Goal: Transaction & Acquisition: Purchase product/service

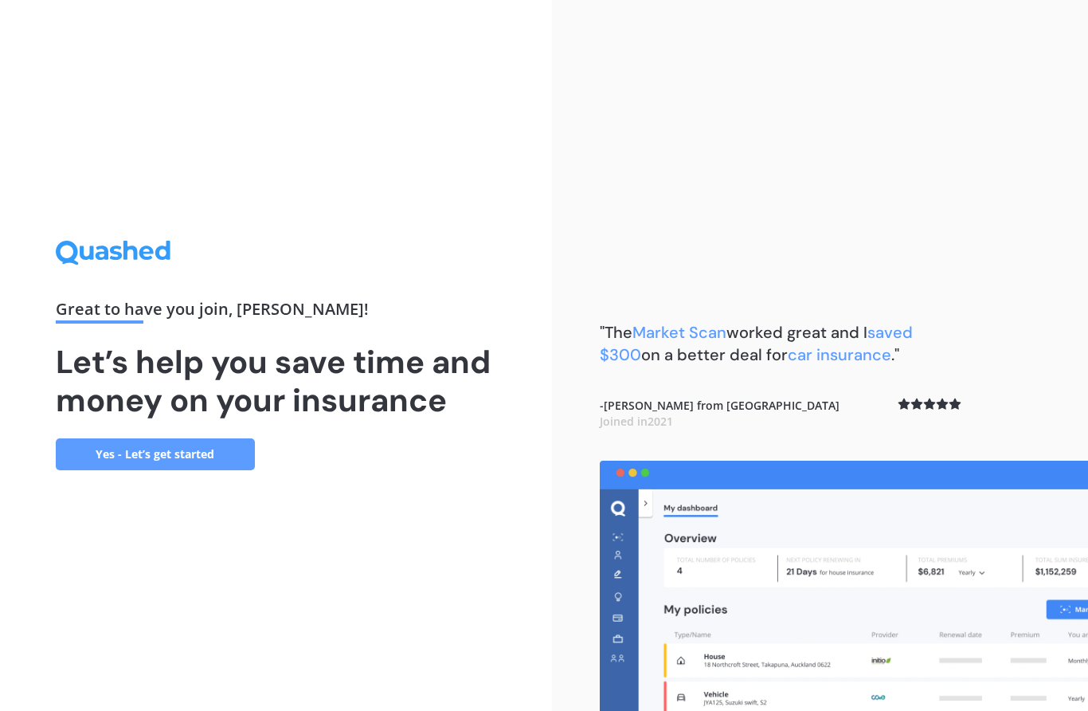
click at [202, 470] on link "Yes - Let’s get started" at bounding box center [155, 454] width 199 height 32
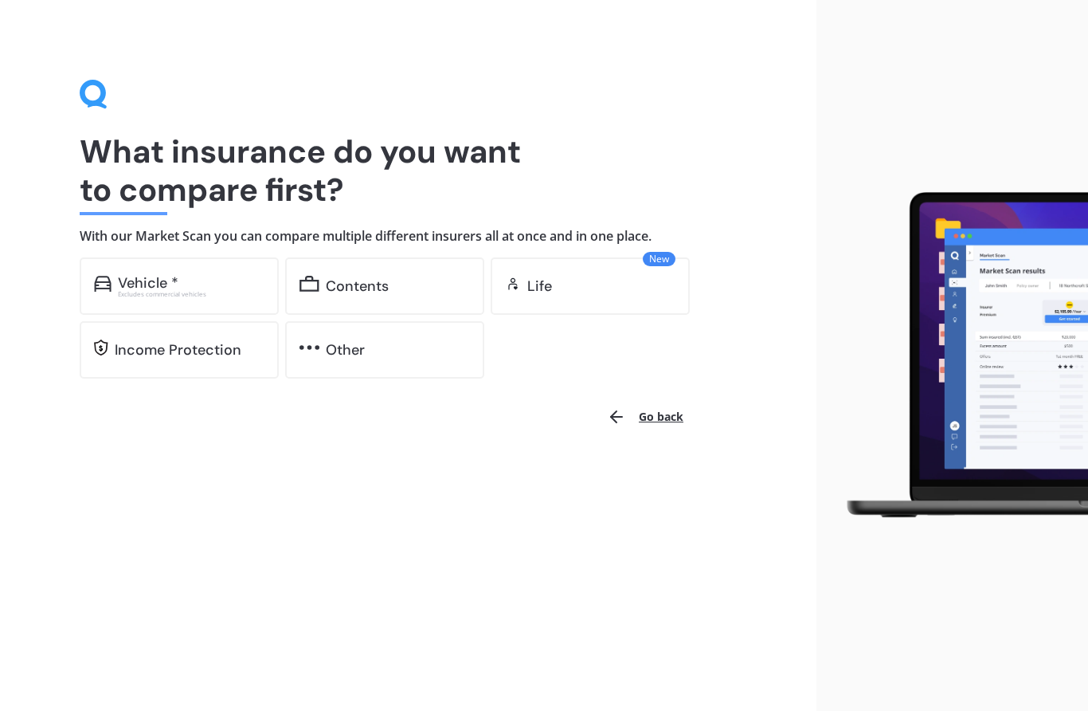
click at [198, 285] on div "Vehicle *" at bounding box center [191, 283] width 147 height 16
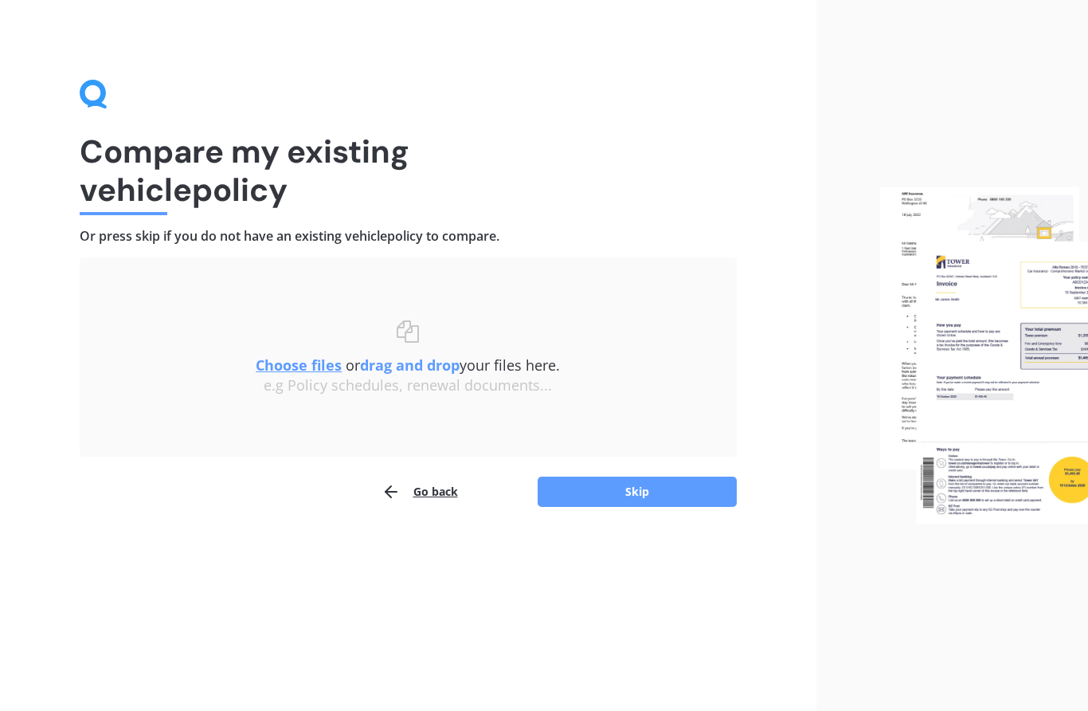
click at [634, 491] on button "Skip" at bounding box center [637, 491] width 199 height 30
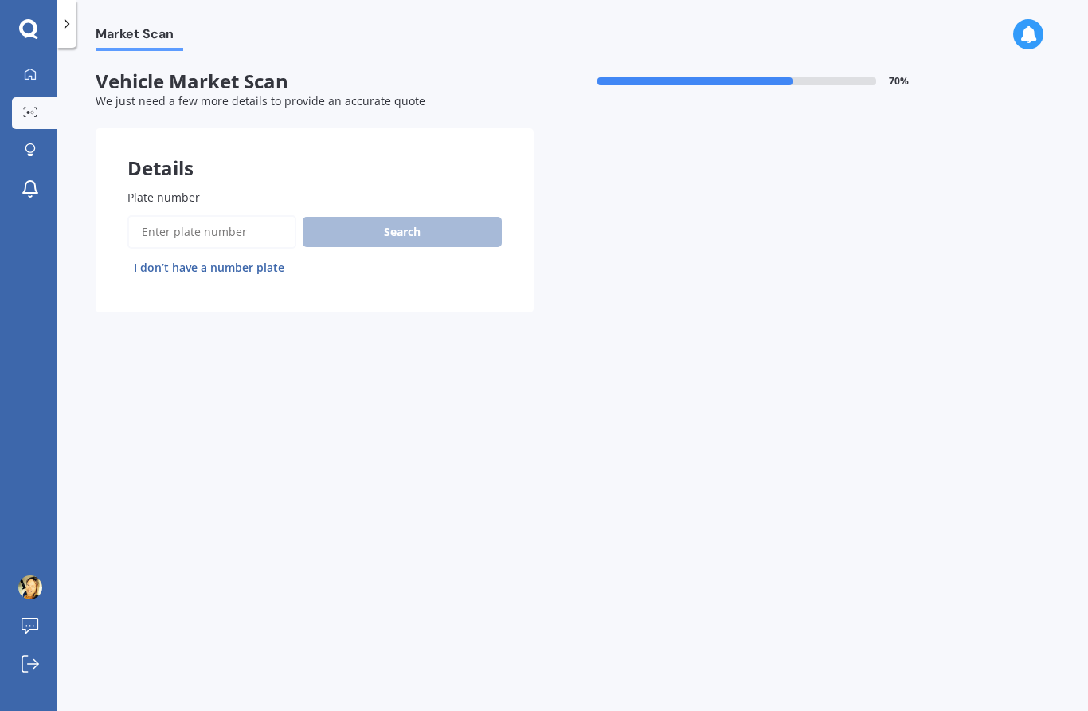
click at [245, 233] on input "Plate number" at bounding box center [211, 231] width 169 height 33
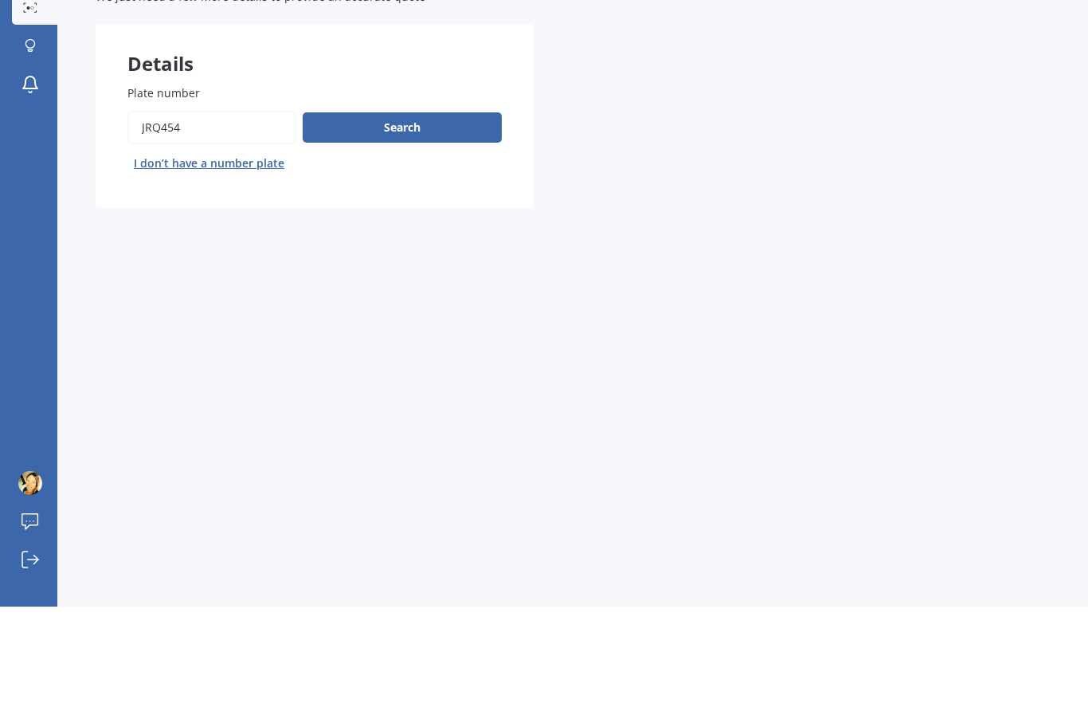
type input "Jrq454"
click at [441, 217] on button "Search" at bounding box center [402, 232] width 199 height 30
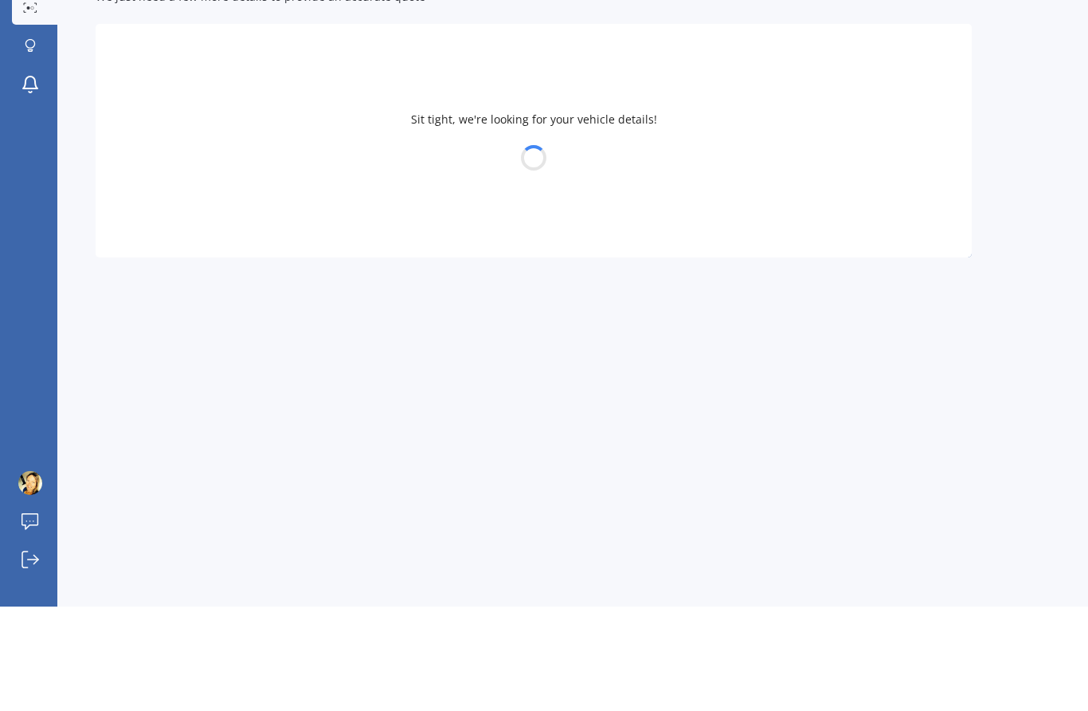
scroll to position [37, 0]
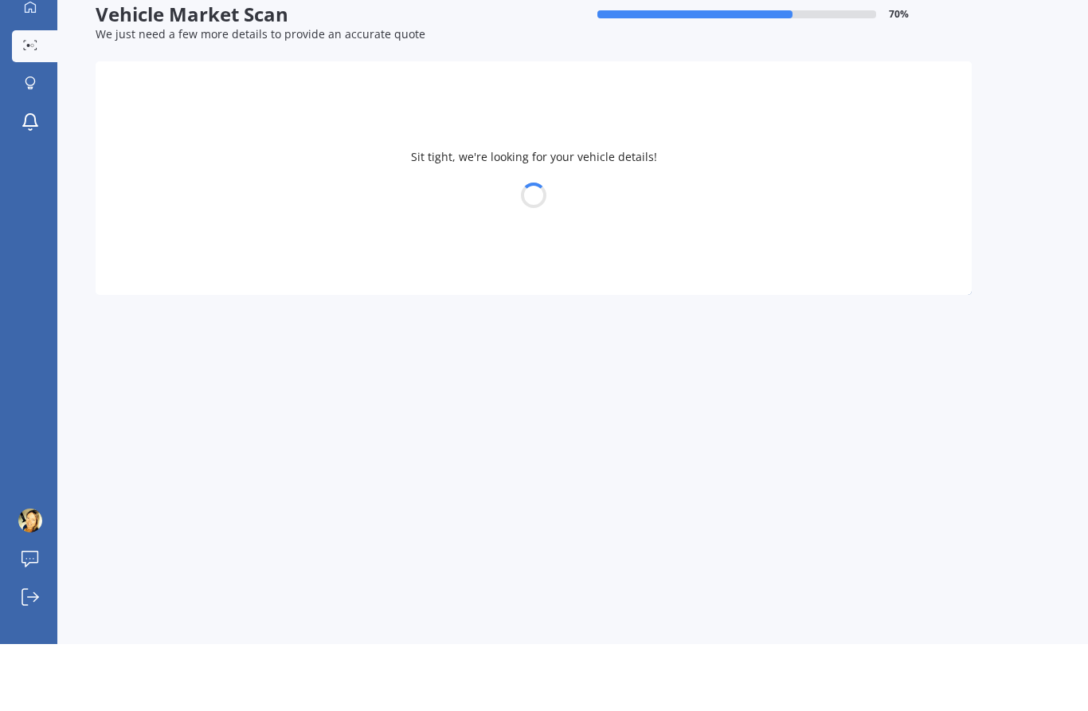
select select "MAZDA"
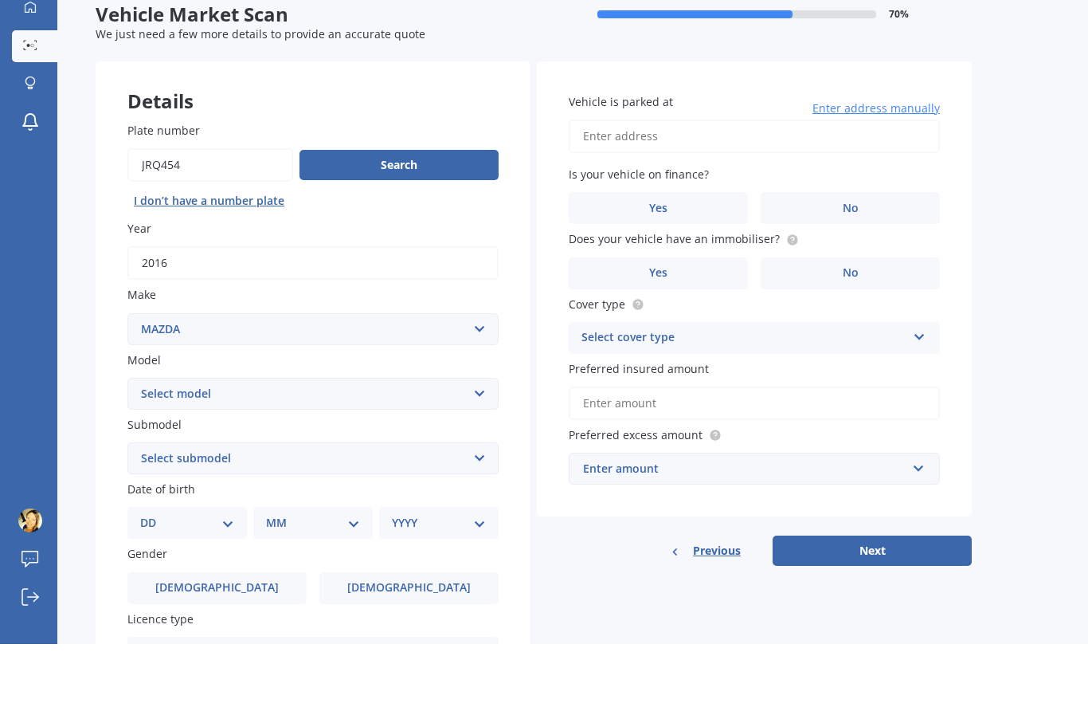
click at [225, 581] on select "DD 01 02 03 04 05 06 07 08 09 10 11 12 13 14 15 16 17 18 19 20 21 22 23 24 25 2…" at bounding box center [187, 590] width 94 height 18
select select "26"
click at [354, 581] on select "MM 01 02 03 04 05 06 07 08 09 10 11 12" at bounding box center [316, 590] width 88 height 18
select select "05"
click at [478, 581] on select "YYYY 2025 2024 2023 2022 2021 2020 2019 2018 2017 2016 2015 2014 2013 2012 2011…" at bounding box center [436, 590] width 88 height 18
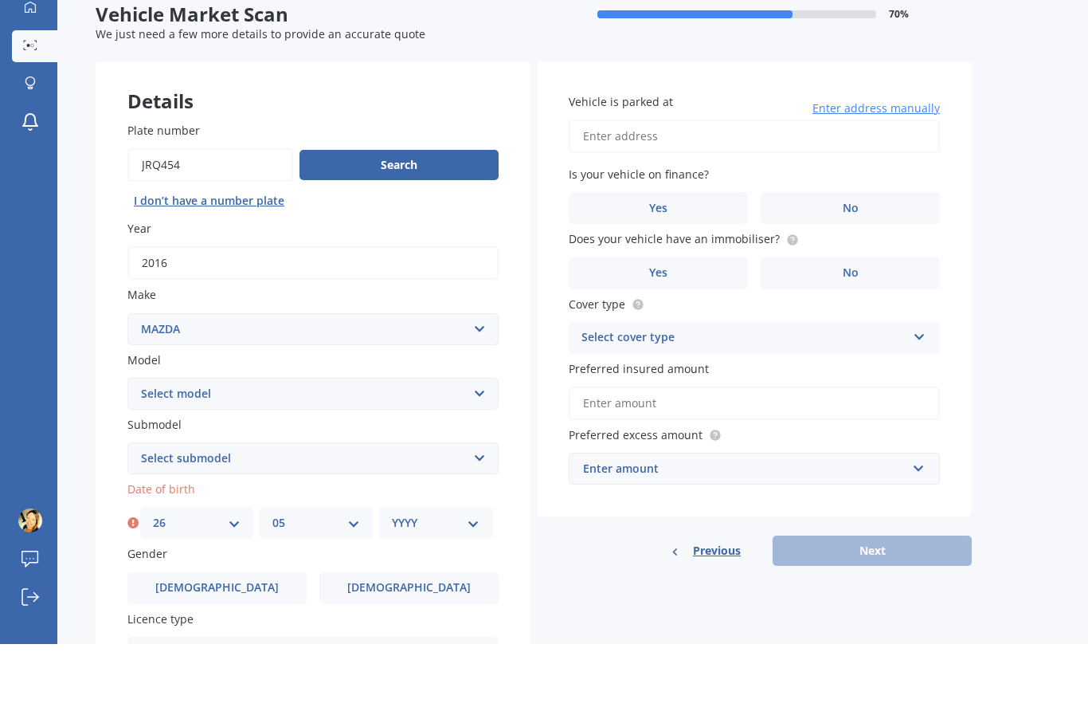
select select "1979"
click at [424, 648] on span "[DEMOGRAPHIC_DATA]" at bounding box center [408, 655] width 123 height 14
click at [0, 0] on input "[DEMOGRAPHIC_DATA]" at bounding box center [0, 0] width 0 height 0
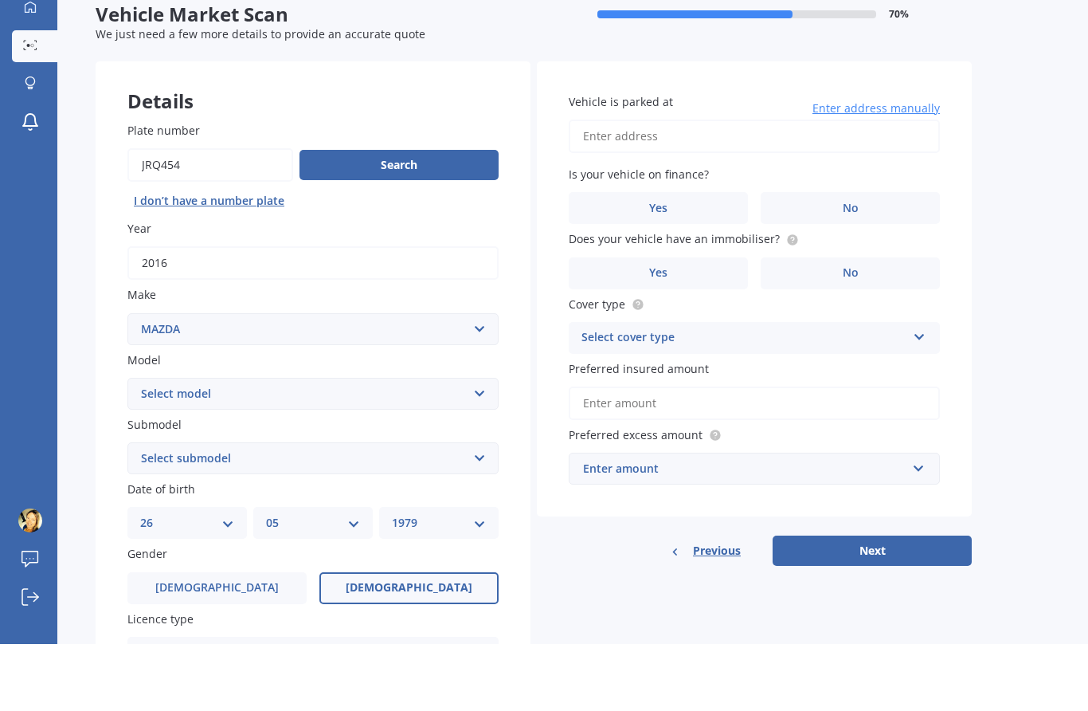
click at [477, 710] on icon at bounding box center [479, 715] width 14 height 11
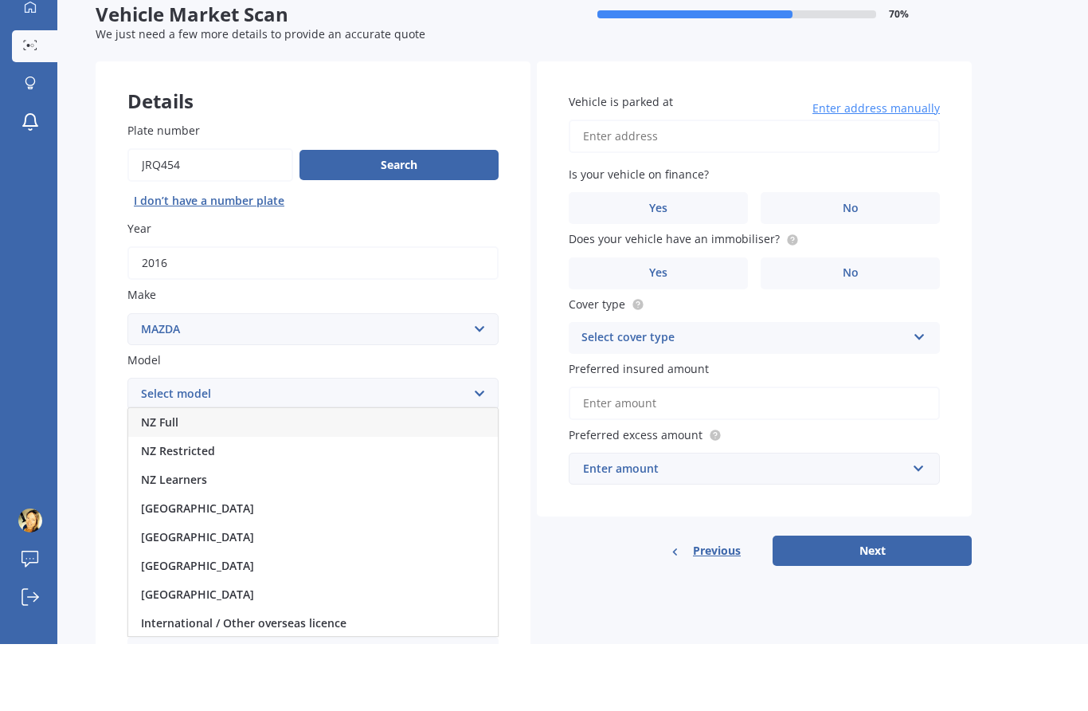
click at [225, 475] on div "NZ Full" at bounding box center [313, 489] width 370 height 29
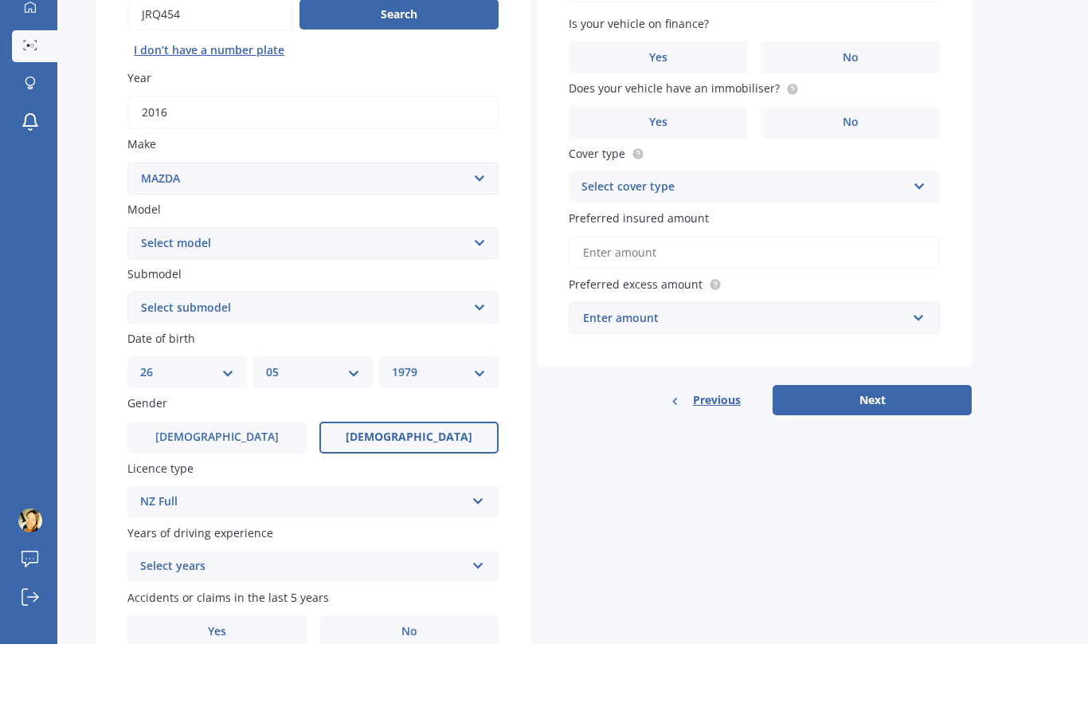
scroll to position [150, 0]
click at [483, 625] on icon at bounding box center [479, 630] width 14 height 11
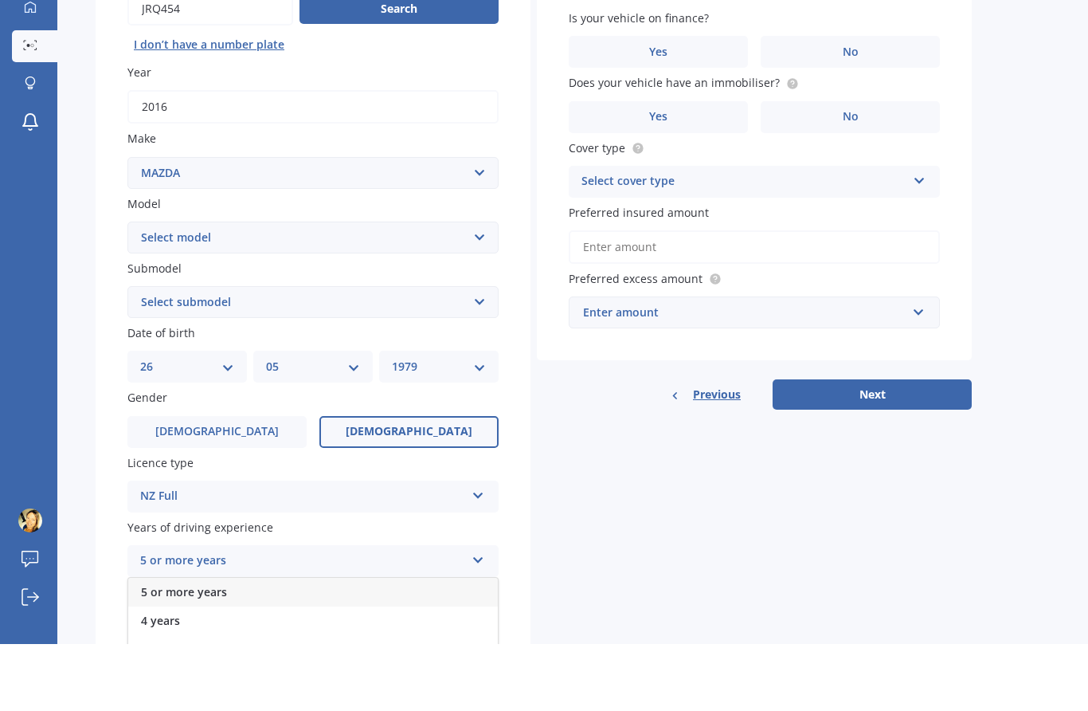
scroll to position [155, 0]
click at [566, 511] on div "Details Plate number Search I don’t have a number plate Year [DATE] Make Select…" at bounding box center [534, 358] width 876 height 769
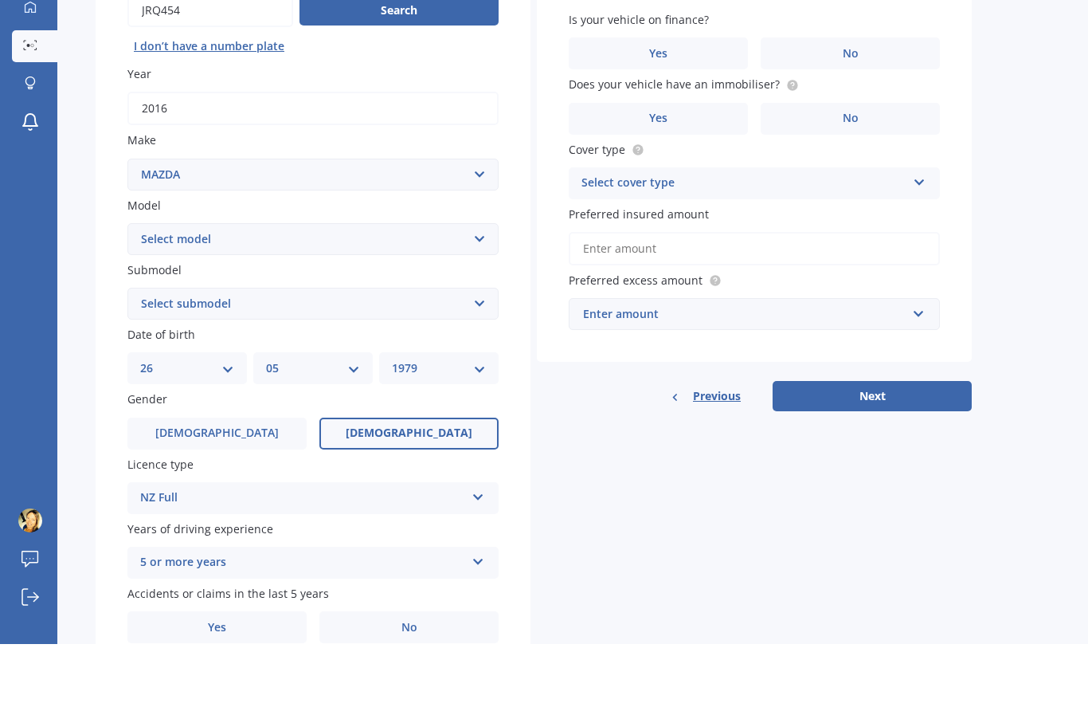
click at [437, 678] on label "No" at bounding box center [408, 694] width 179 height 32
click at [0, 0] on input "No" at bounding box center [0, 0] width 0 height 0
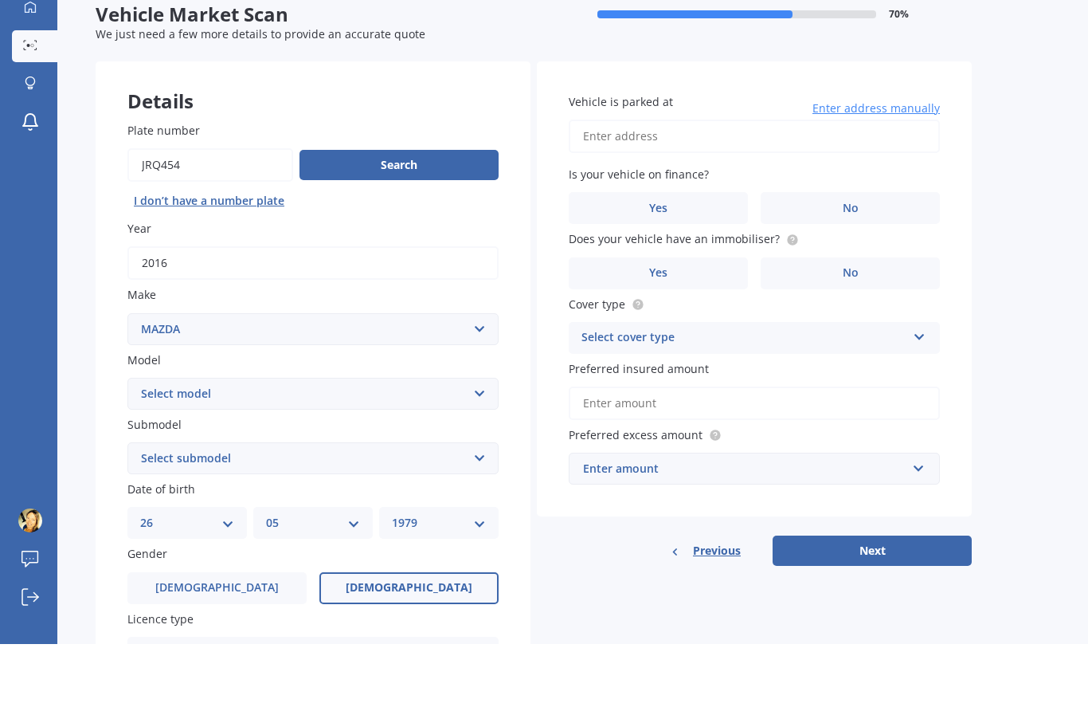
scroll to position [0, 0]
click at [876, 186] on input "Vehicle is parked at" at bounding box center [754, 202] width 371 height 33
type input "[STREET_ADDRESS][PERSON_NAME]"
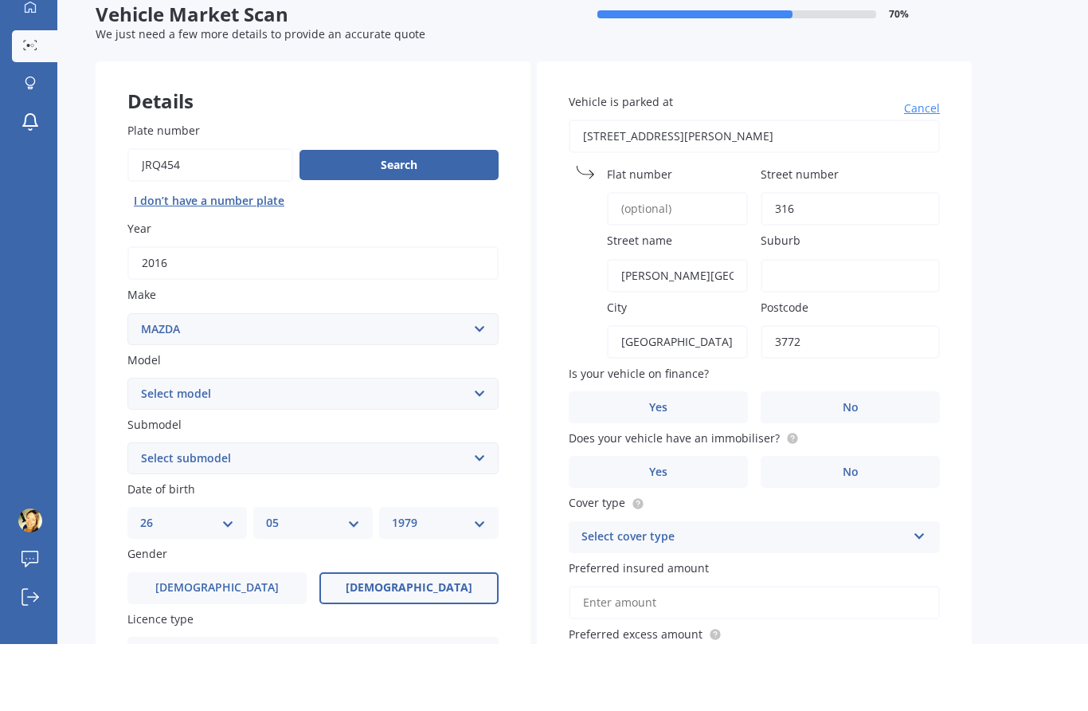
click at [851, 468] on span "No" at bounding box center [851, 475] width 16 height 14
click at [0, 0] on input "No" at bounding box center [0, 0] width 0 height 0
click at [791, 503] on icon at bounding box center [792, 504] width 3 height 3
click at [699, 523] on label "Yes" at bounding box center [658, 539] width 179 height 32
click at [0, 0] on input "Yes" at bounding box center [0, 0] width 0 height 0
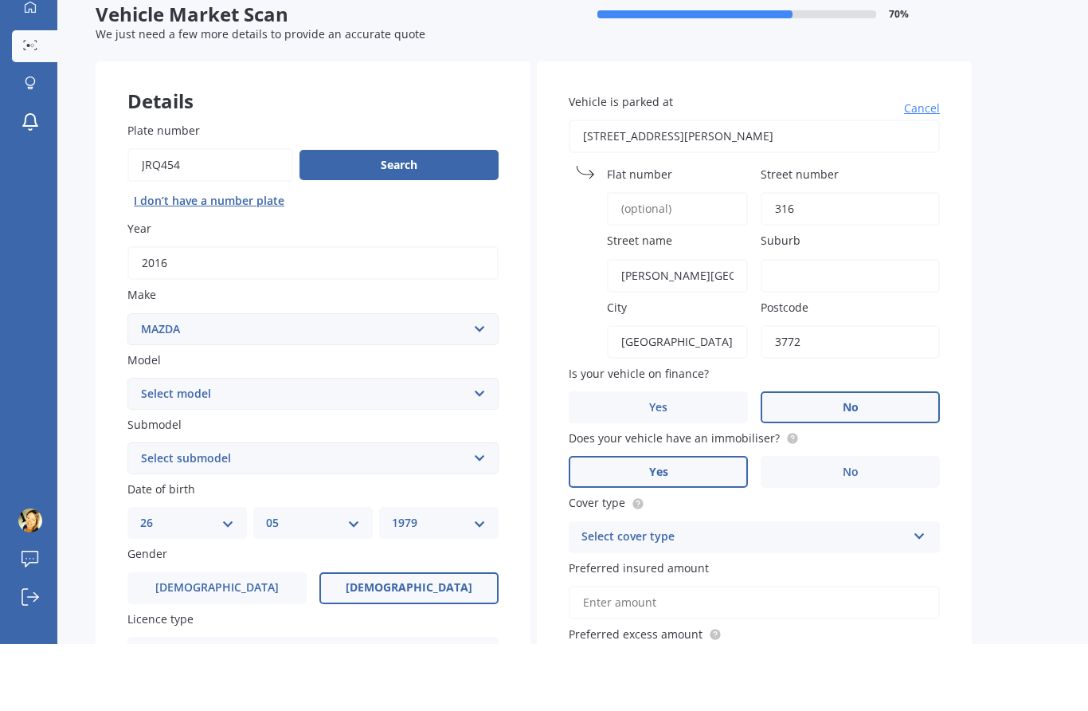
click at [923, 594] on icon at bounding box center [920, 599] width 14 height 11
click at [730, 621] on div "Comprehensive" at bounding box center [755, 635] width 370 height 29
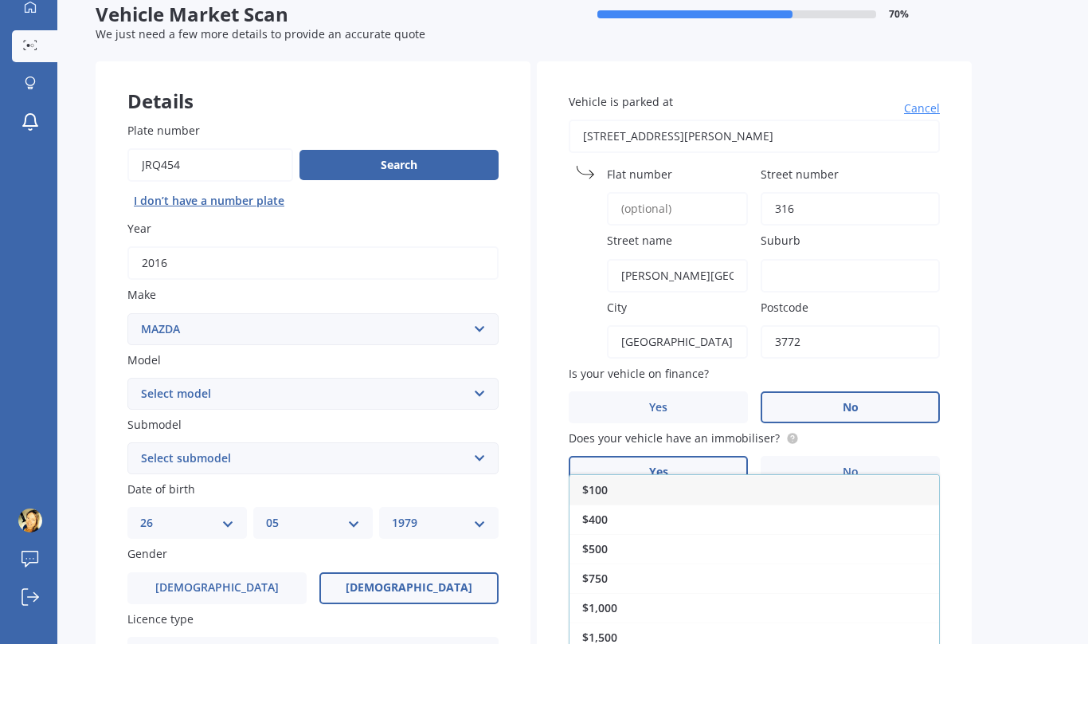
scroll to position [64, 0]
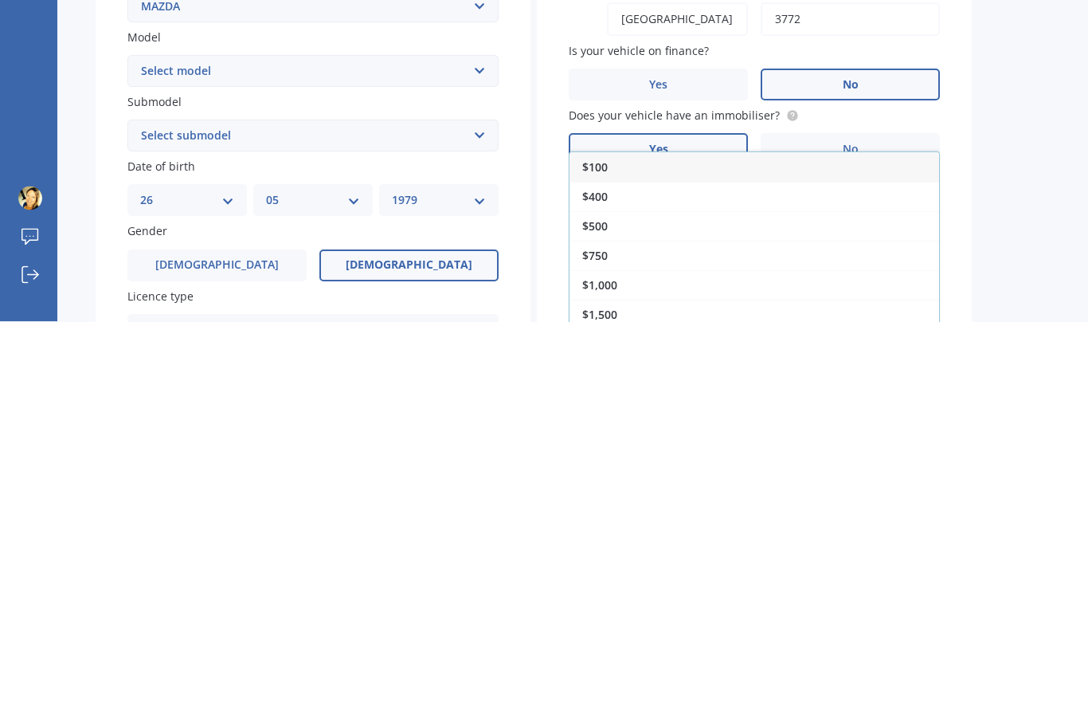
click at [845, 571] on div "$400" at bounding box center [755, 585] width 370 height 29
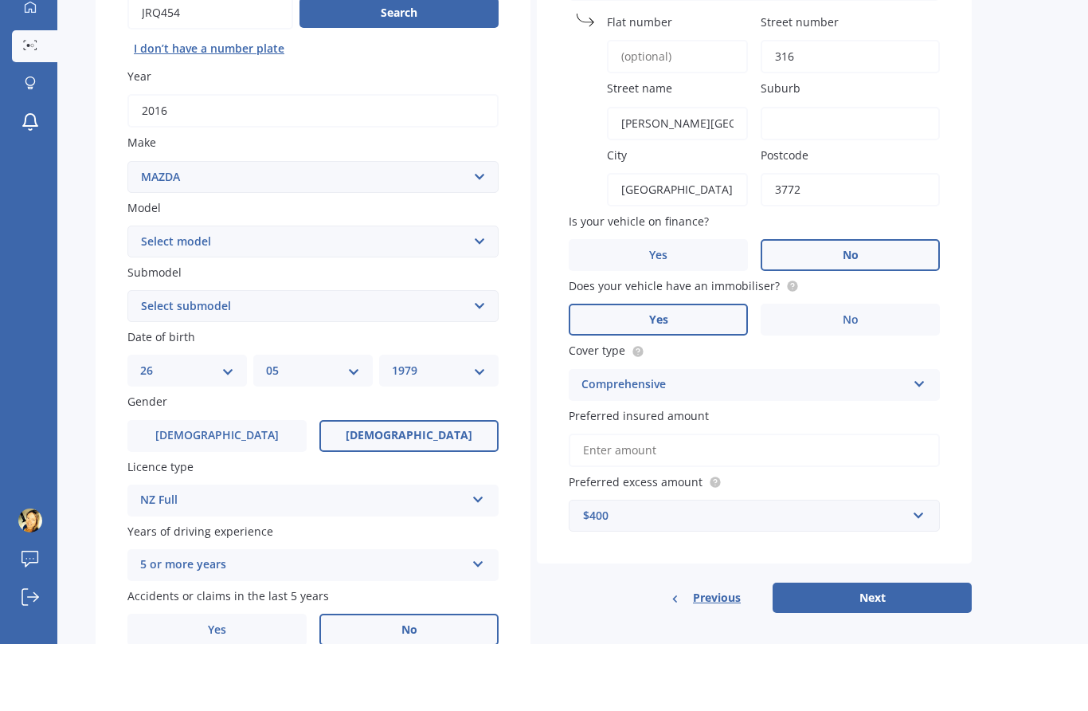
scroll to position [150, 0]
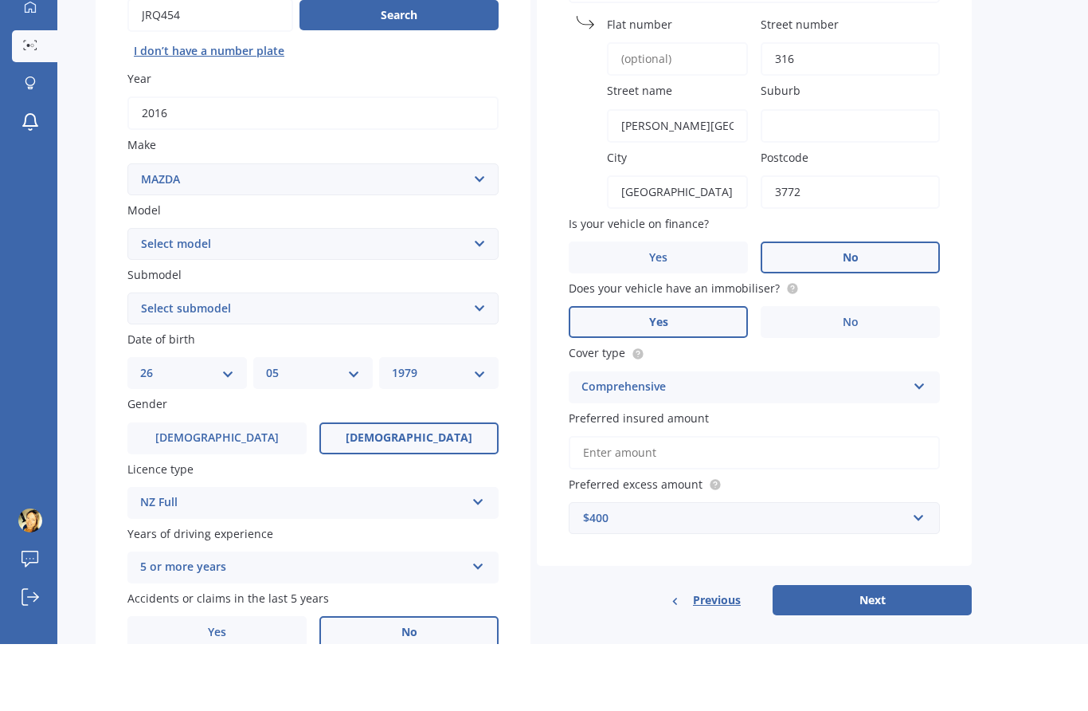
click at [882, 652] on button "Next" at bounding box center [872, 667] width 199 height 30
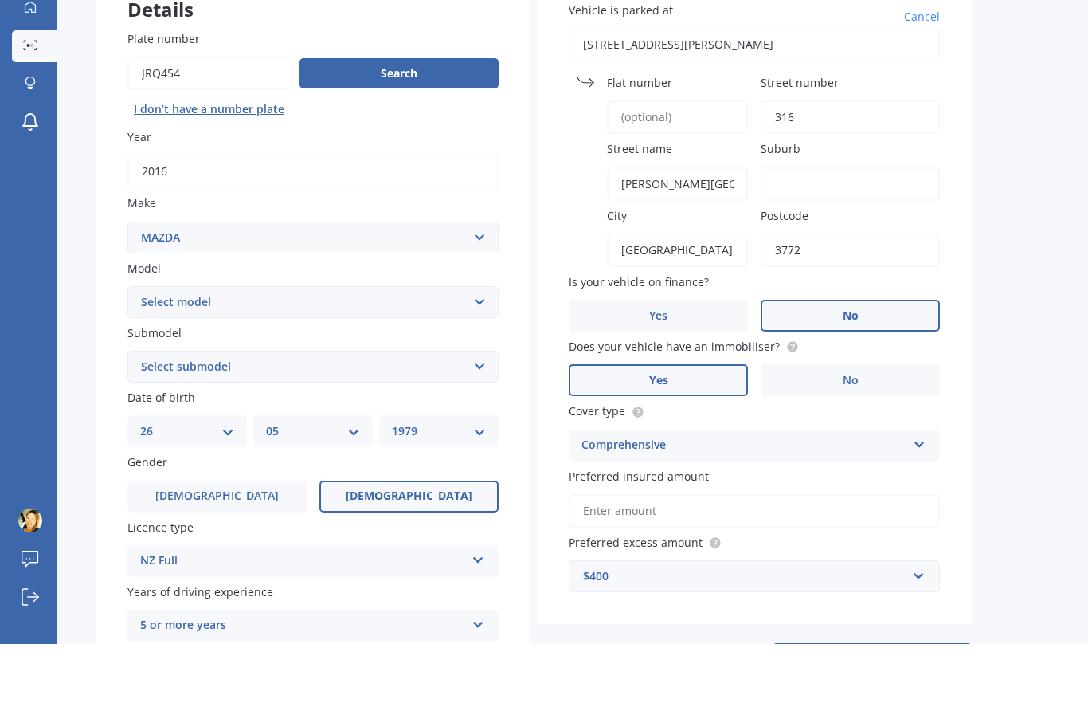
scroll to position [85, 0]
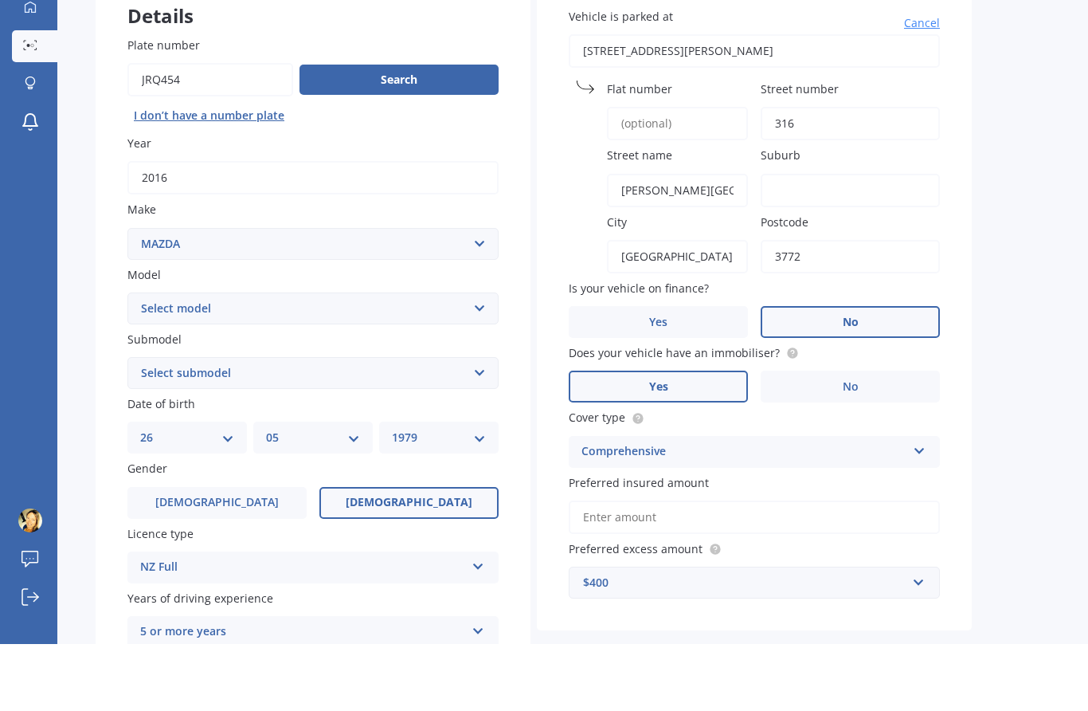
click at [836, 307] on input "3772" at bounding box center [850, 323] width 179 height 33
type input "377"
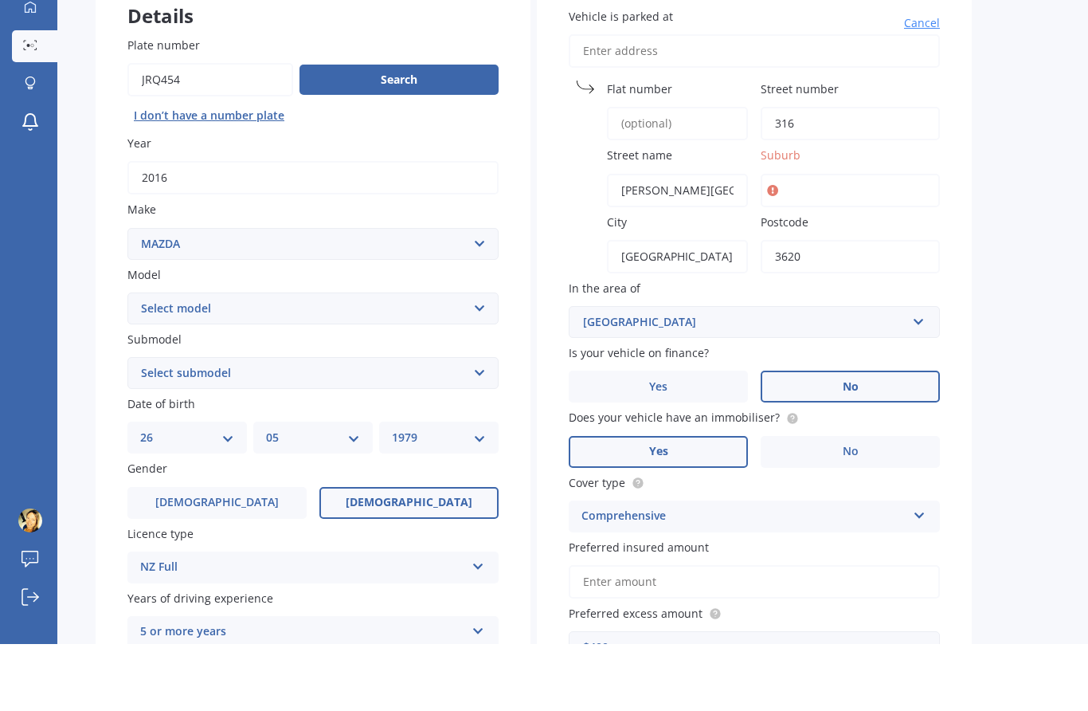
type input "3620"
click at [881, 241] on input "Suburb" at bounding box center [850, 257] width 179 height 33
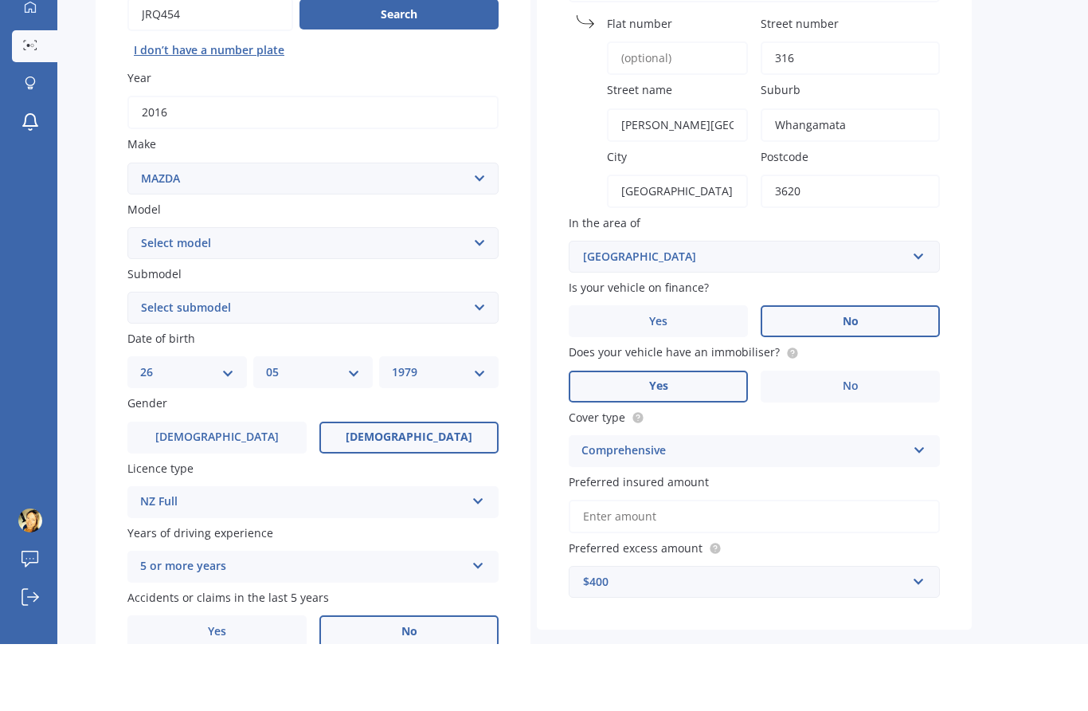
scroll to position [151, 0]
type input "Whangamata"
click at [809, 566] on input "Preferred insured amount" at bounding box center [754, 582] width 371 height 33
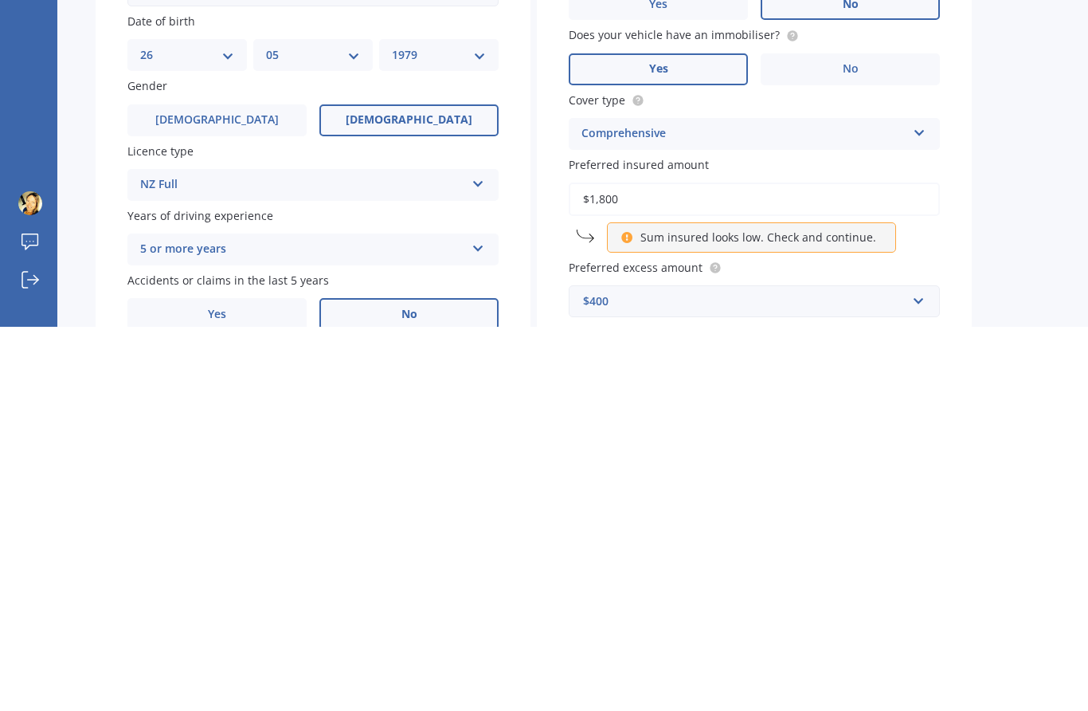
type input "$18,000"
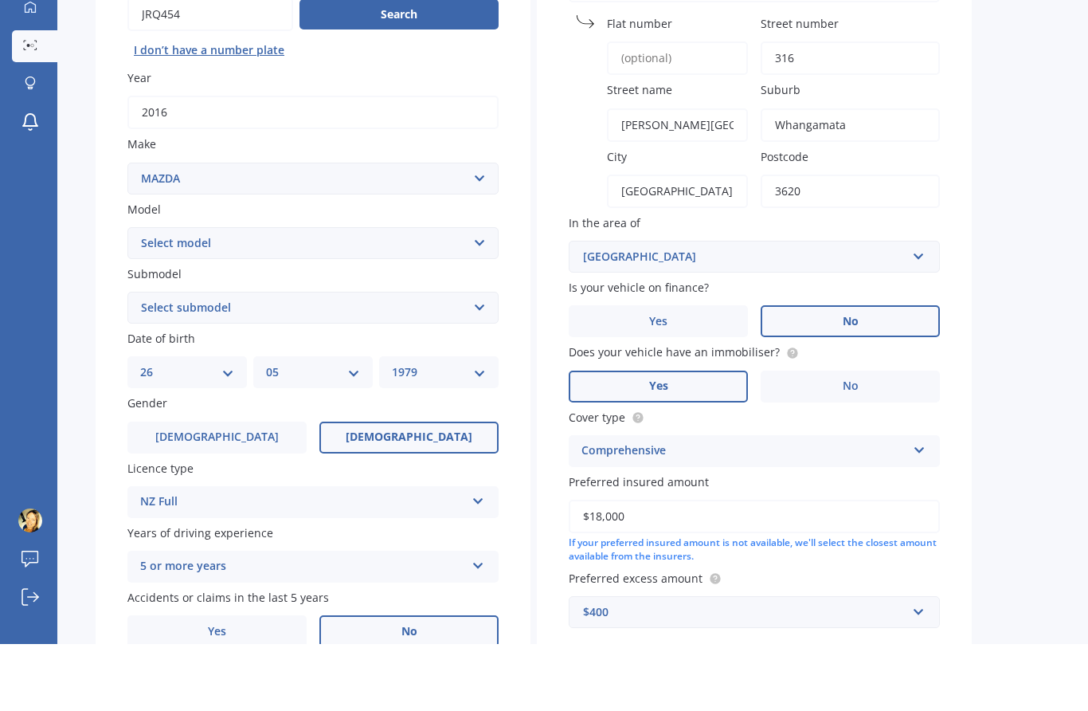
click at [473, 294] on select "Select model 121 2 3 323 323 / Familia 6 626 929 Atenza Autozam Axela AZ3 B2000…" at bounding box center [312, 310] width 371 height 32
select select "2"
click at [481, 358] on select "Select submodel (All) GLX GSX Limited" at bounding box center [312, 374] width 371 height 32
select select "(ALL)"
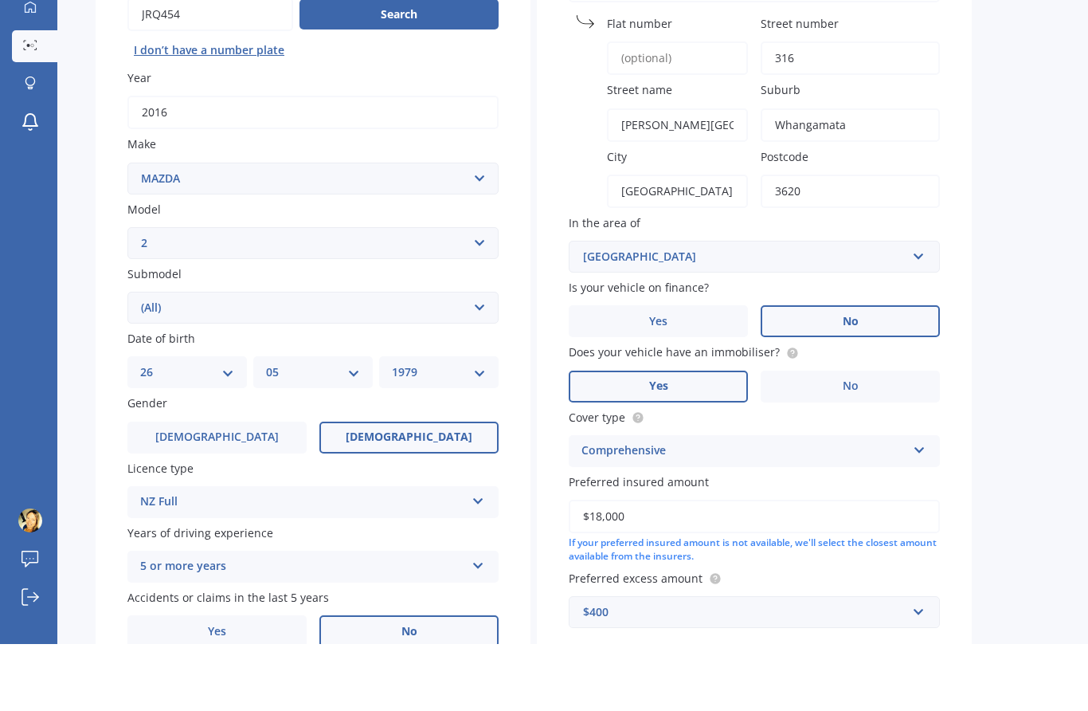
select select "26"
select select "05"
select select "1979"
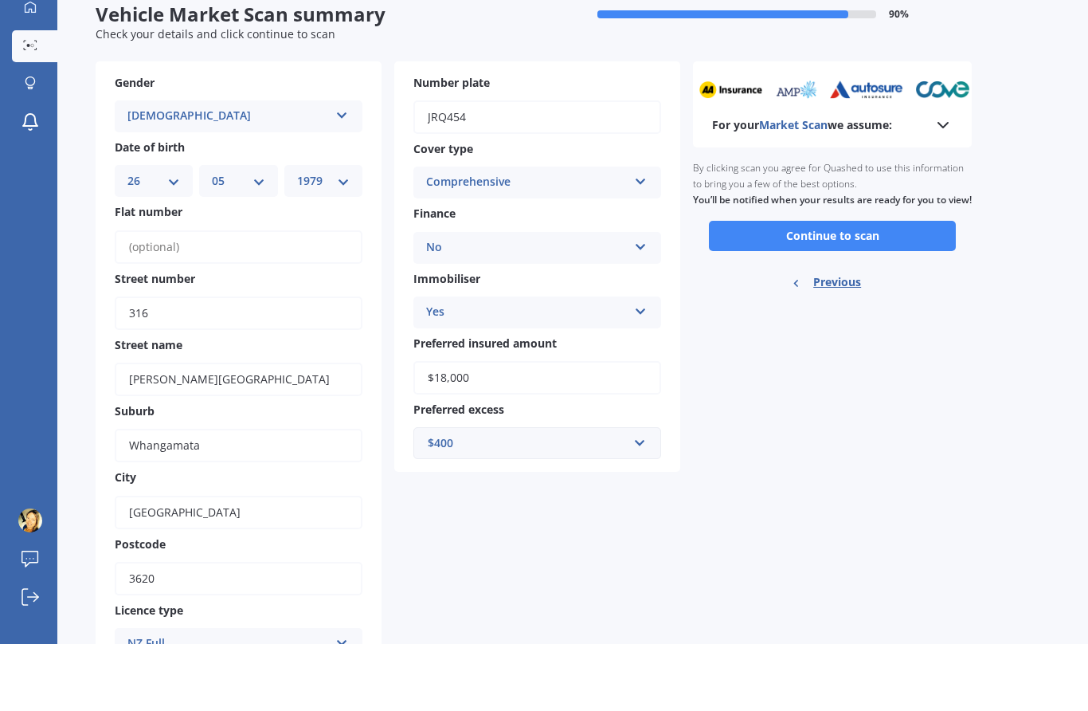
scroll to position [0, 0]
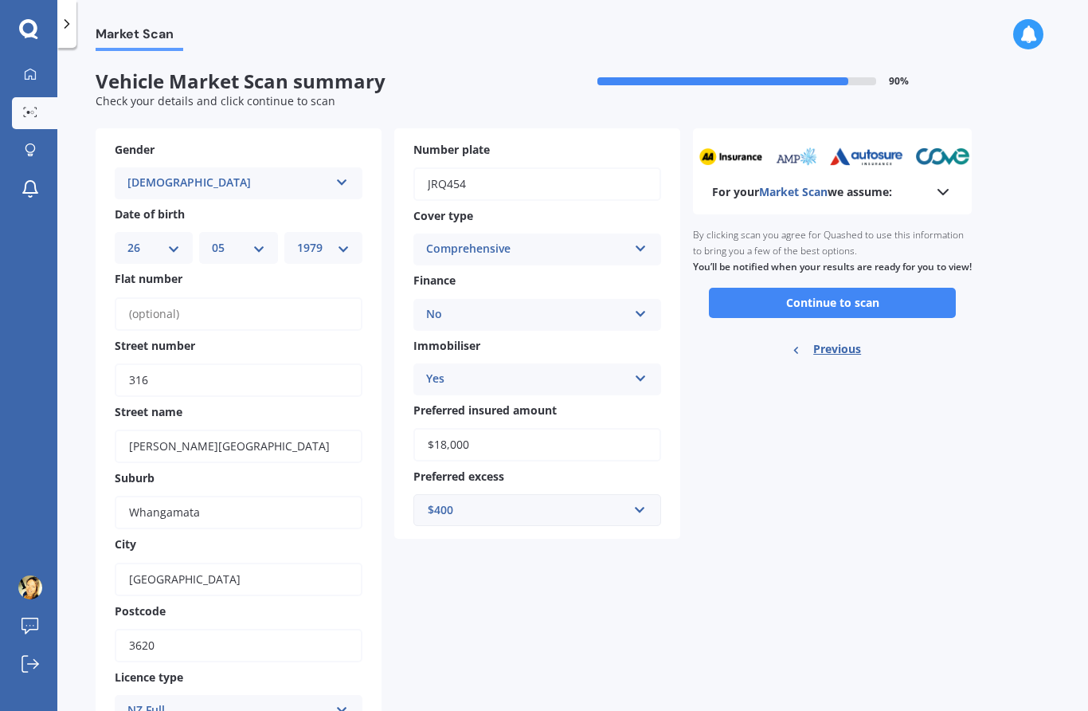
click at [934, 304] on button "Continue to scan" at bounding box center [832, 303] width 247 height 30
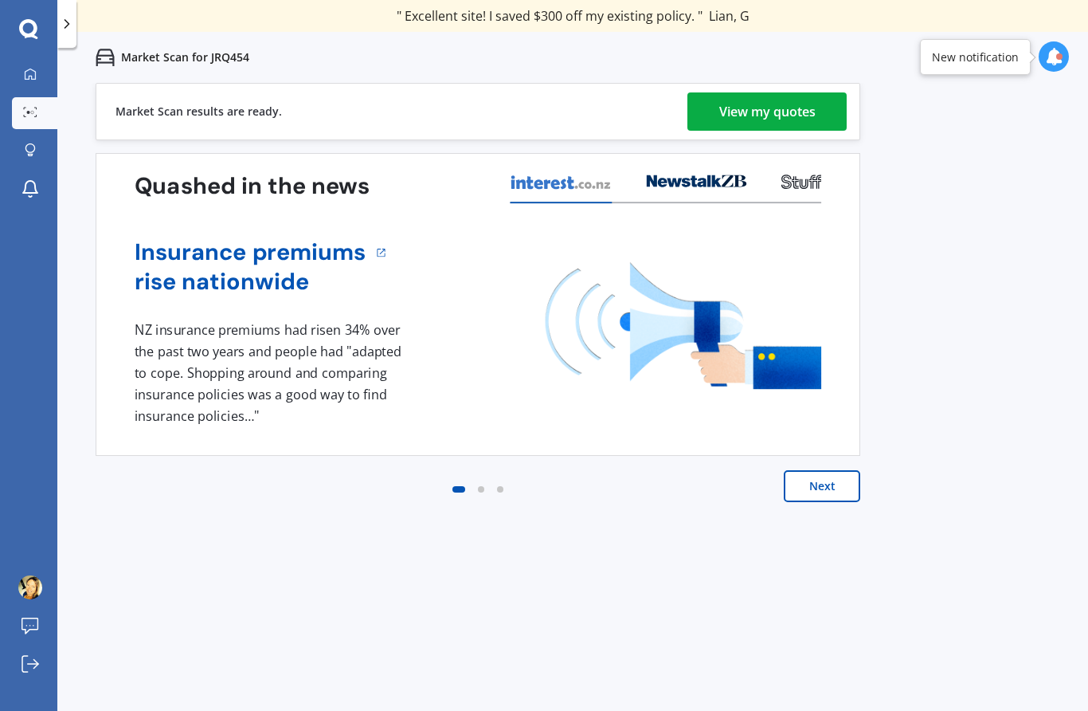
click at [813, 103] on div "View my quotes" at bounding box center [767, 111] width 96 height 38
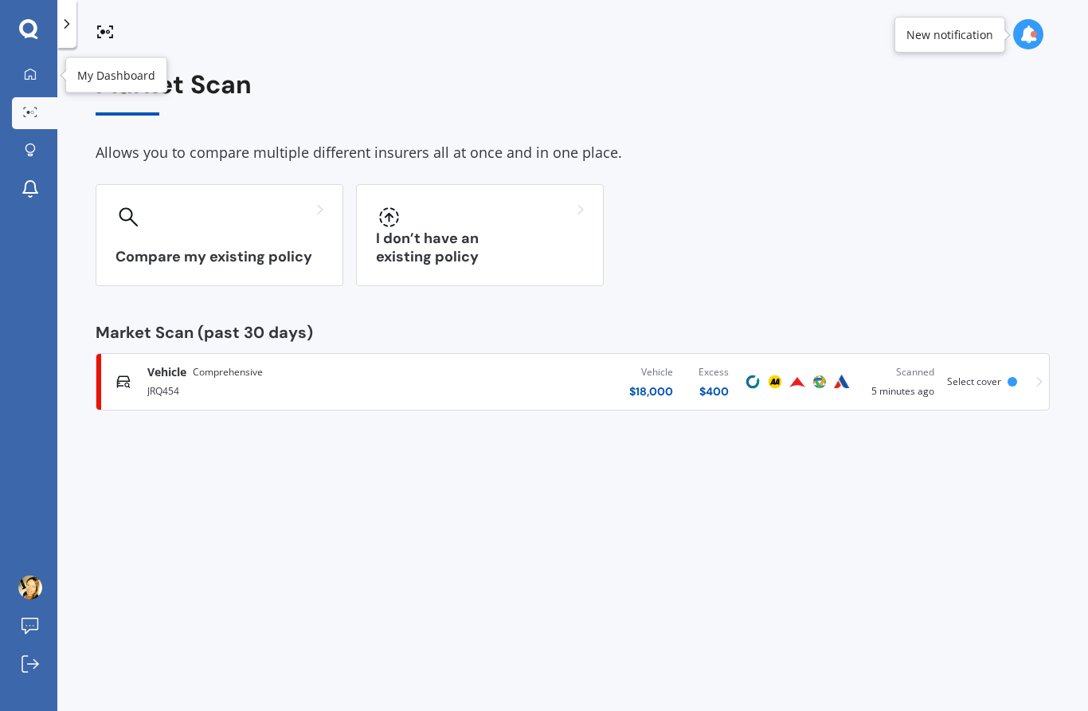
click at [35, 72] on icon at bounding box center [30, 73] width 11 height 11
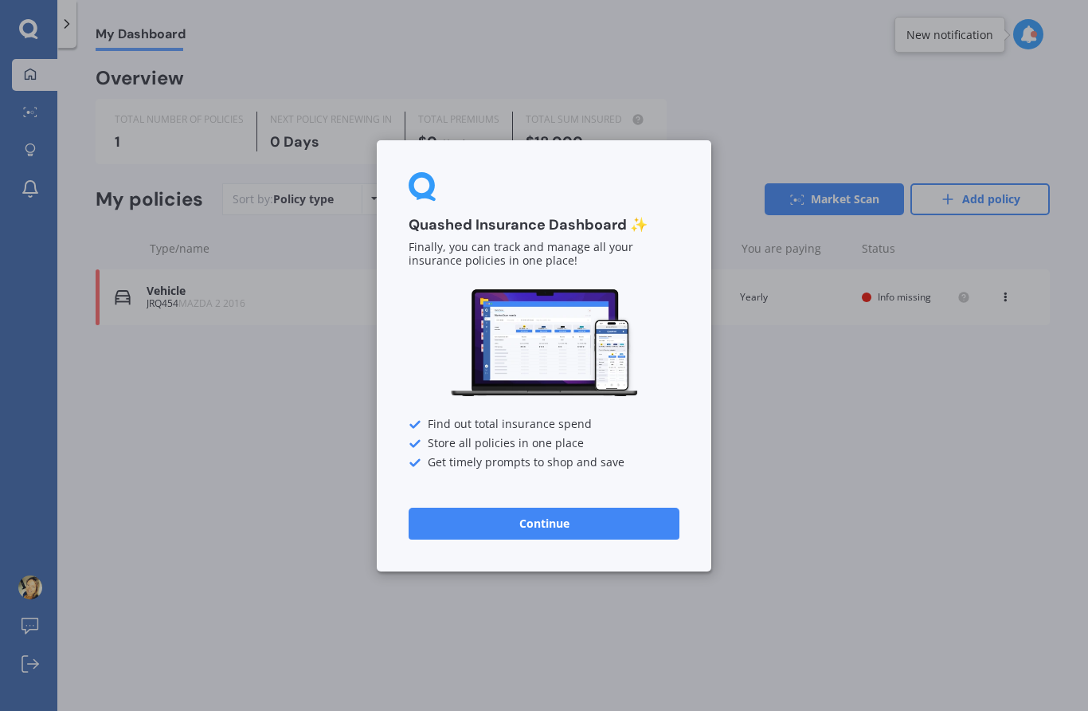
click at [593, 538] on button "Continue" at bounding box center [544, 523] width 271 height 32
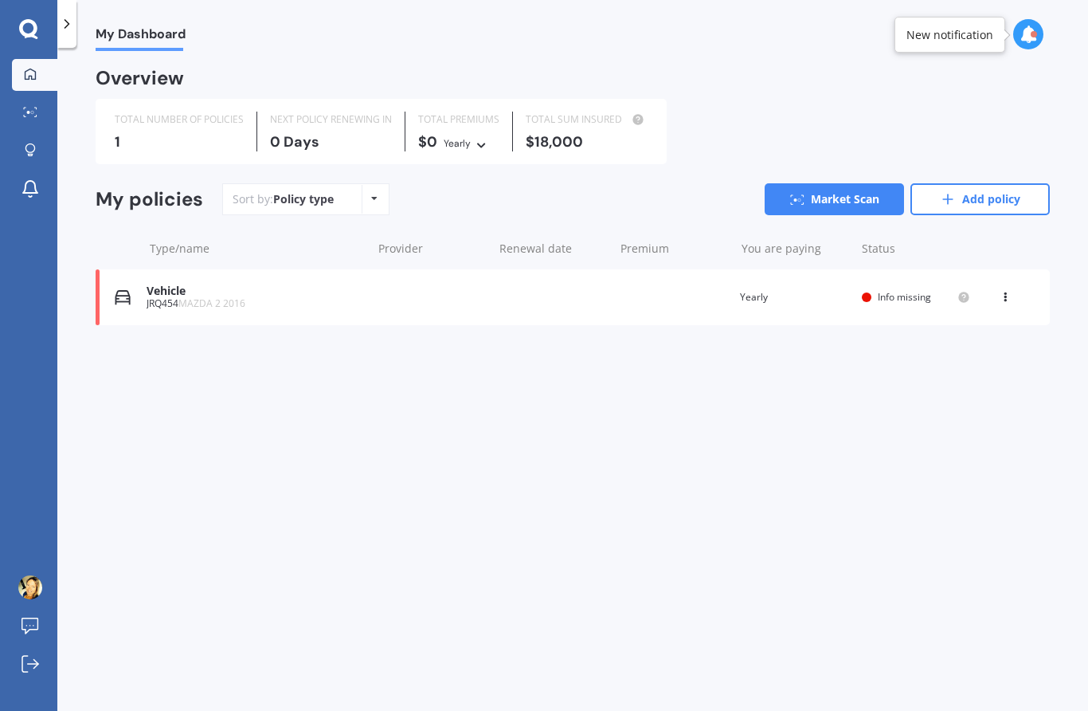
click at [365, 189] on div "Policy type Alphabetical Date added Renewing next" at bounding box center [374, 199] width 25 height 29
click at [439, 488] on div "My Dashboard Overview TOTAL NUMBER OF POLICIES 1 NEXT POLICY RENEWING [DATE] TO…" at bounding box center [572, 382] width 1031 height 663
click at [22, 23] on icon at bounding box center [28, 28] width 18 height 18
click at [69, 28] on icon at bounding box center [67, 24] width 16 height 16
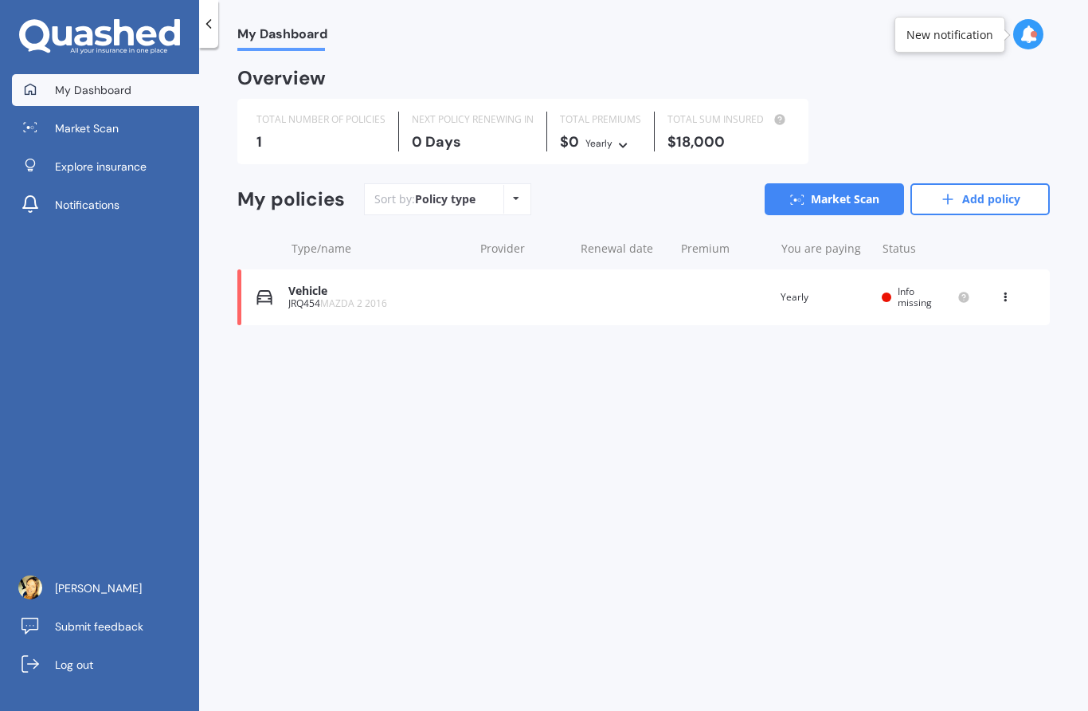
click at [123, 131] on link "Market Scan" at bounding box center [105, 128] width 187 height 32
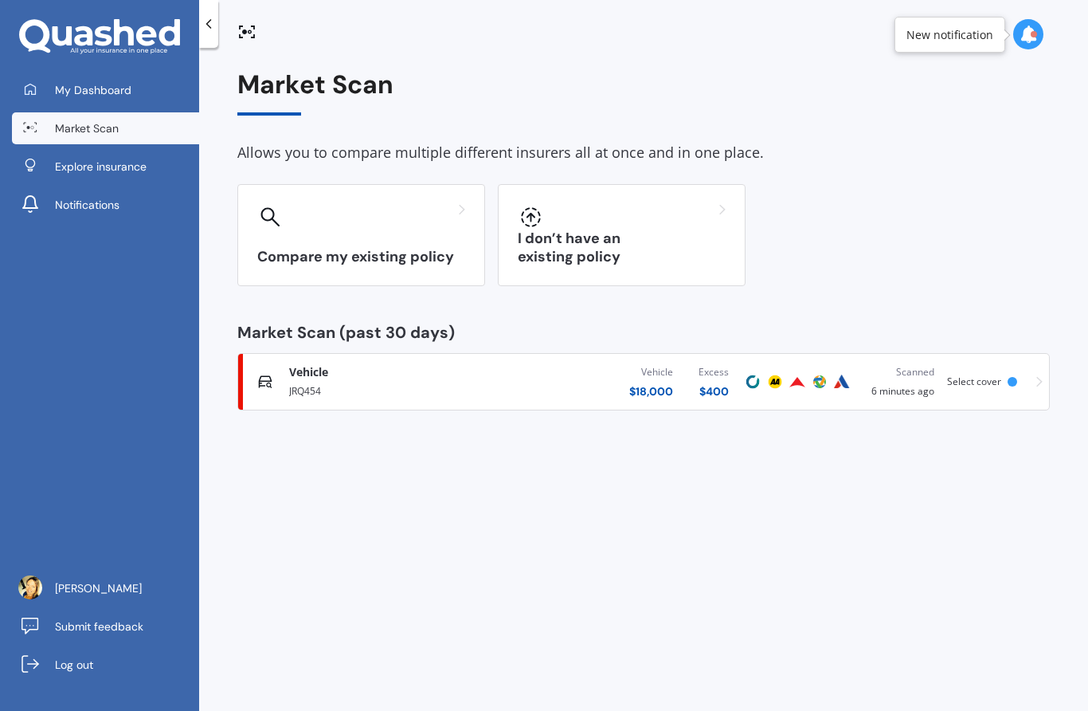
click at [121, 170] on span "Explore insurance" at bounding box center [101, 167] width 92 height 16
